Goal: Task Accomplishment & Management: Manage account settings

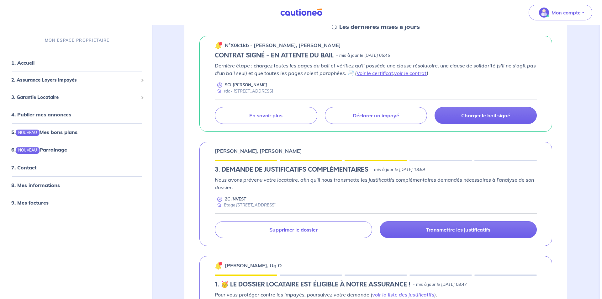
scroll to position [564, 0]
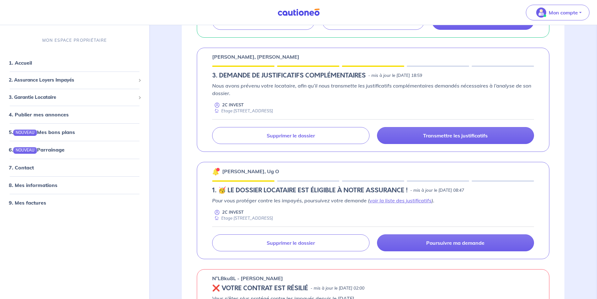
click at [300, 251] on div "[PERSON_NAME], Ug O 1.︎ 🥳 LE DOSSIER LOCATAIRE EST ÉLIGIBLE À NOTRE ASSURANCE !…" at bounding box center [373, 210] width 353 height 97
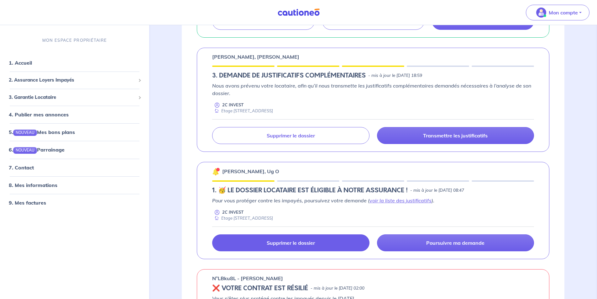
click at [302, 246] on link "Supprimer le dossier" at bounding box center [290, 242] width 157 height 17
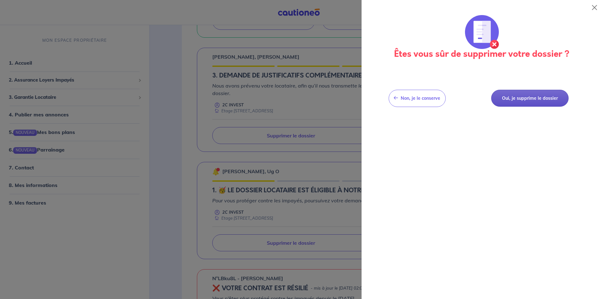
click at [545, 101] on button "Oui, je supprime le dossier" at bounding box center [529, 98] width 77 height 17
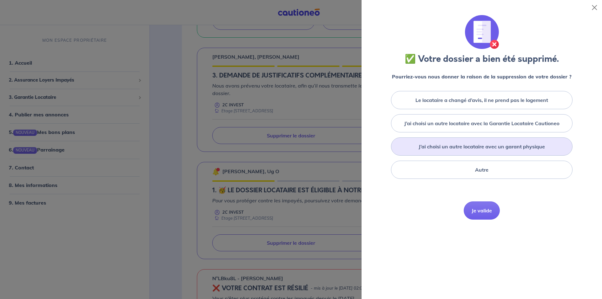
click at [493, 151] on div "J’ai choisi un autre locataire avec un garant physique" at bounding box center [481, 146] width 181 height 18
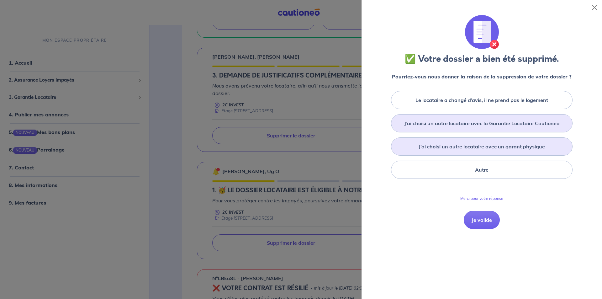
click at [493, 118] on div "J’ai choisi un autre locataire avec la Garantie Locataire Cautioneo" at bounding box center [481, 123] width 181 height 18
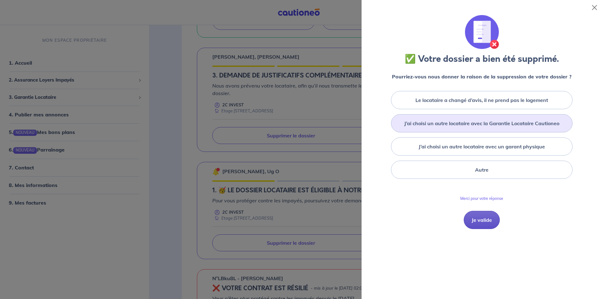
click at [478, 225] on button "Je valide" at bounding box center [482, 220] width 36 height 18
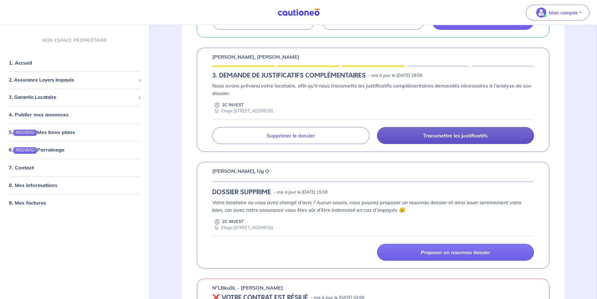
click at [412, 127] on link "Transmettre les justificatifs" at bounding box center [455, 135] width 157 height 17
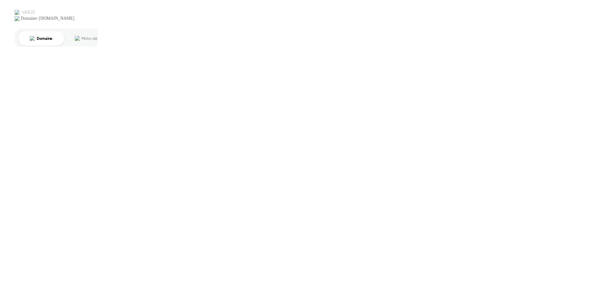
scroll to position [0, 0]
click at [7, 7] on icon at bounding box center [5, 5] width 10 height 10
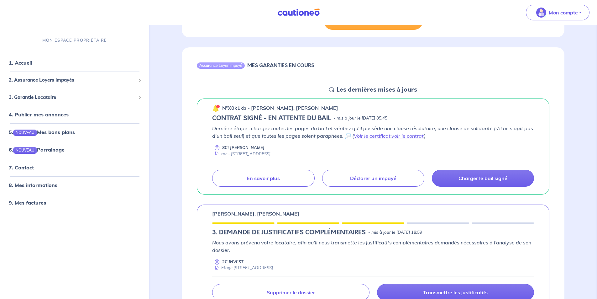
scroll to position [501, 0]
